Goal: Task Accomplishment & Management: Manage account settings

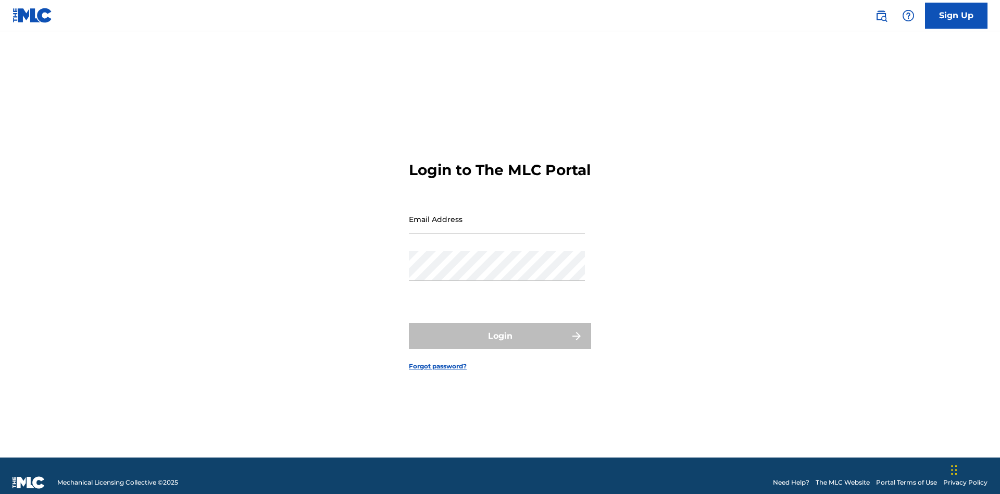
scroll to position [14, 0]
click at [497, 214] on input "Email Address" at bounding box center [497, 219] width 176 height 30
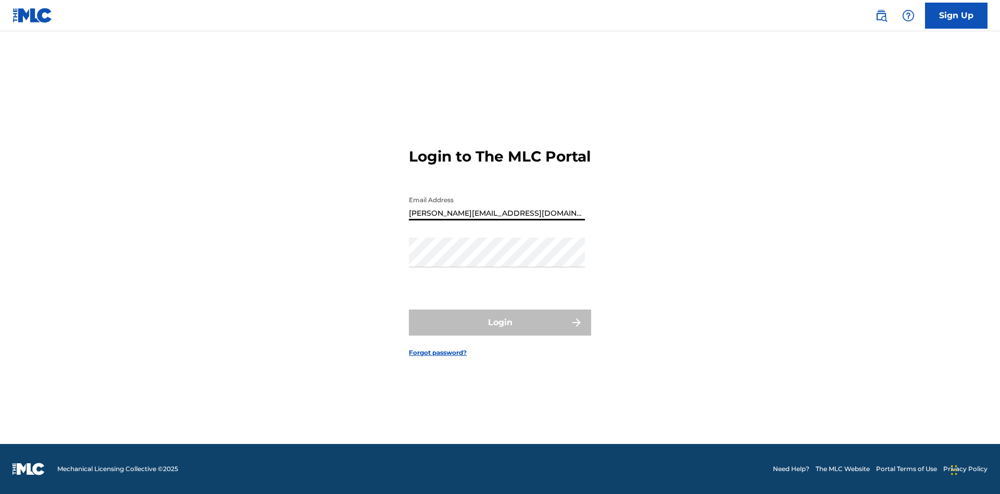
type input "[PERSON_NAME][EMAIL_ADDRESS][DOMAIN_NAME]"
click at [500, 331] on button "Login" at bounding box center [500, 322] width 182 height 26
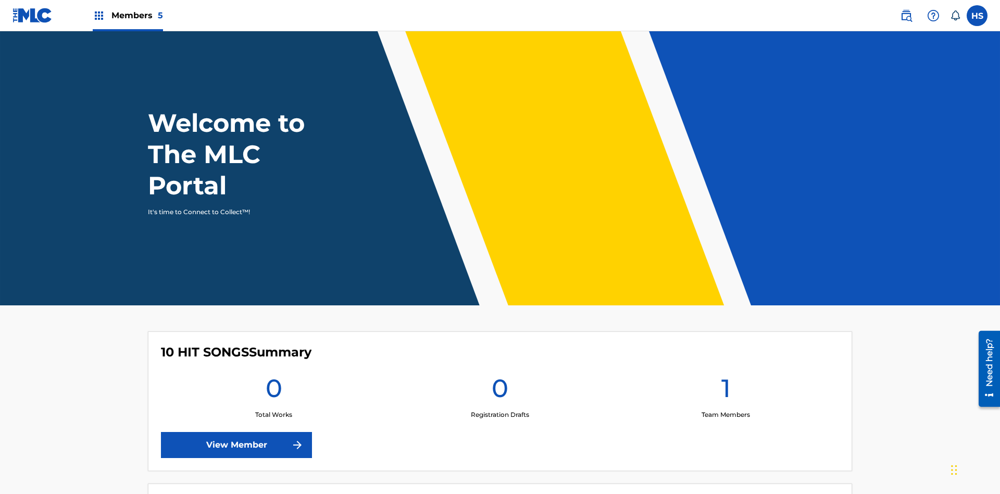
scroll to position [369, 0]
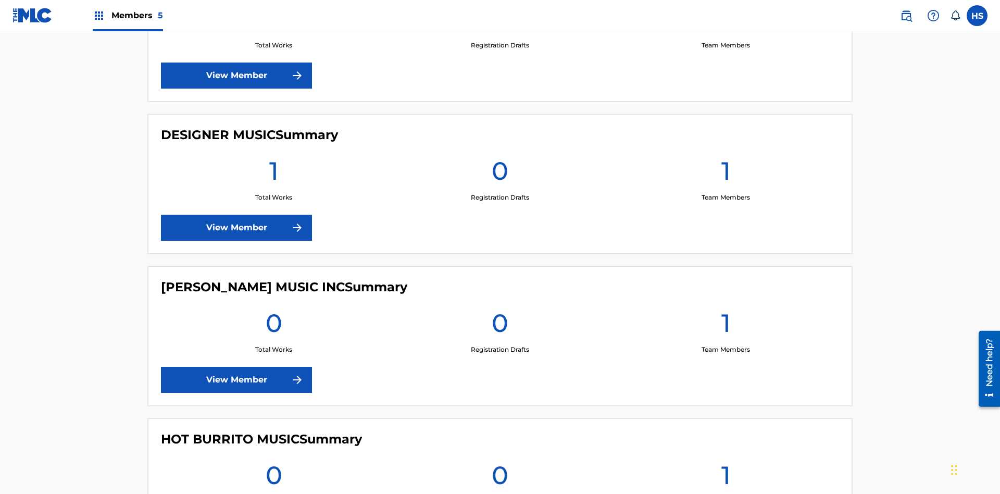
click at [236, 76] on link "View Member" at bounding box center [236, 75] width 151 height 26
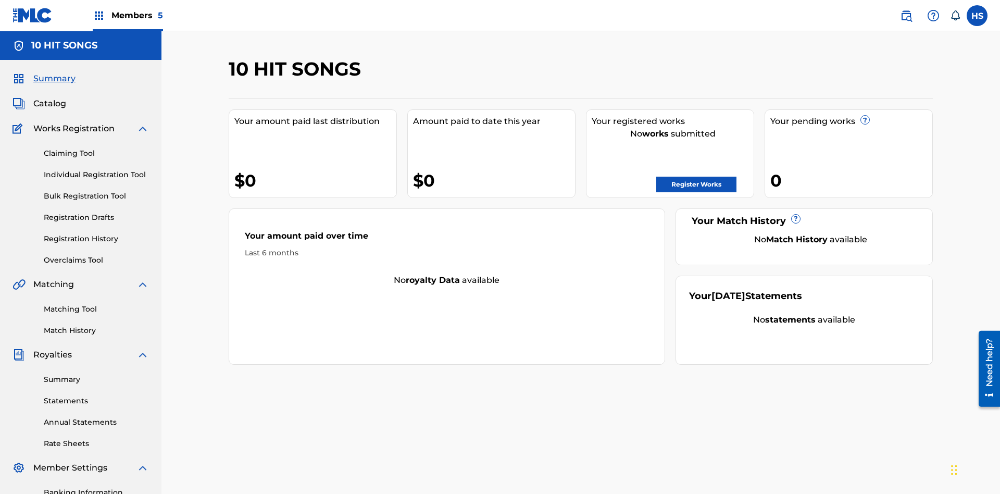
click at [127, 15] on span "Members 5" at bounding box center [137, 15] width 52 height 12
click at [139, 53] on img at bounding box center [139, 52] width 21 height 21
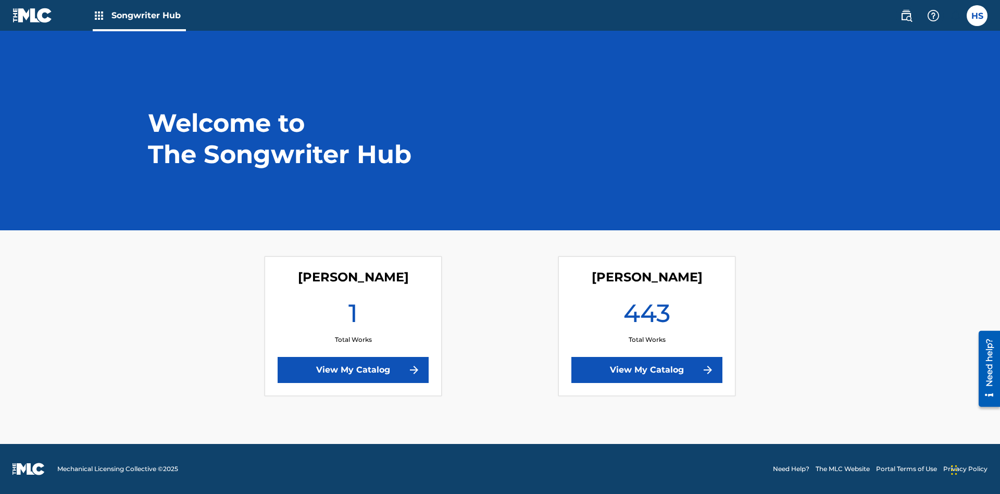
click at [647, 370] on link "View My Catalog" at bounding box center [646, 370] width 151 height 26
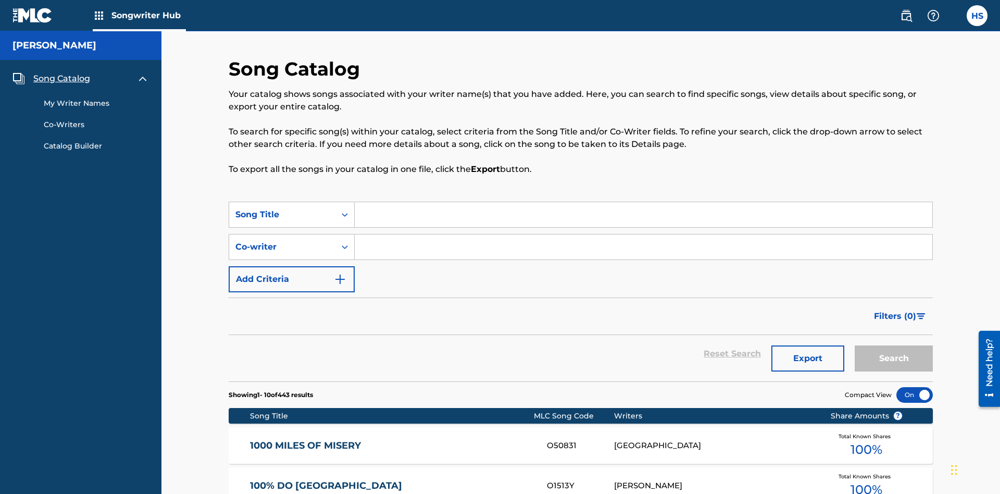
click at [61, 72] on span "Song Catalog" at bounding box center [61, 78] width 57 height 12
click at [96, 98] on link "My Writer Names" at bounding box center [96, 103] width 105 height 11
